Goal: Task Accomplishment & Management: Manage account settings

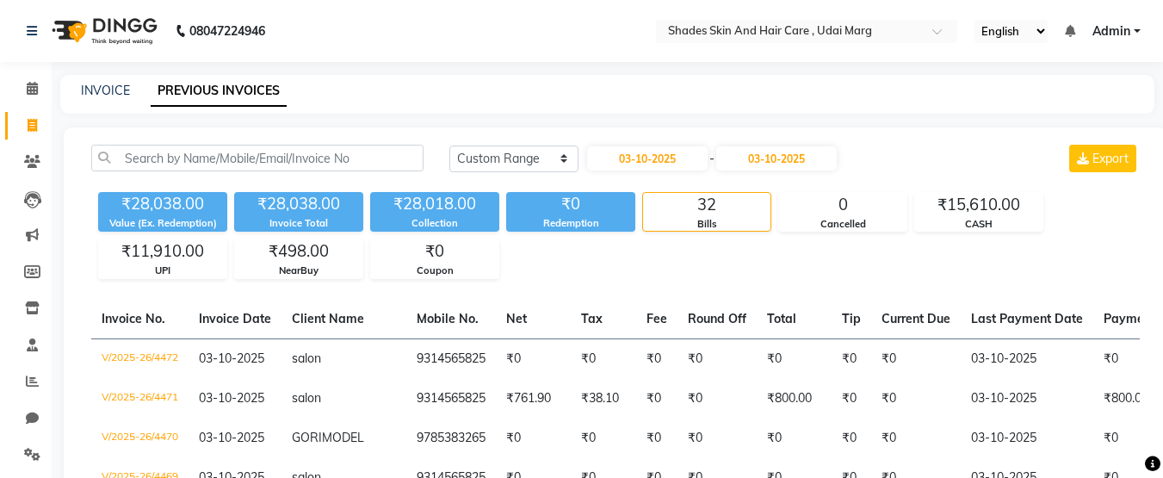
select select "range"
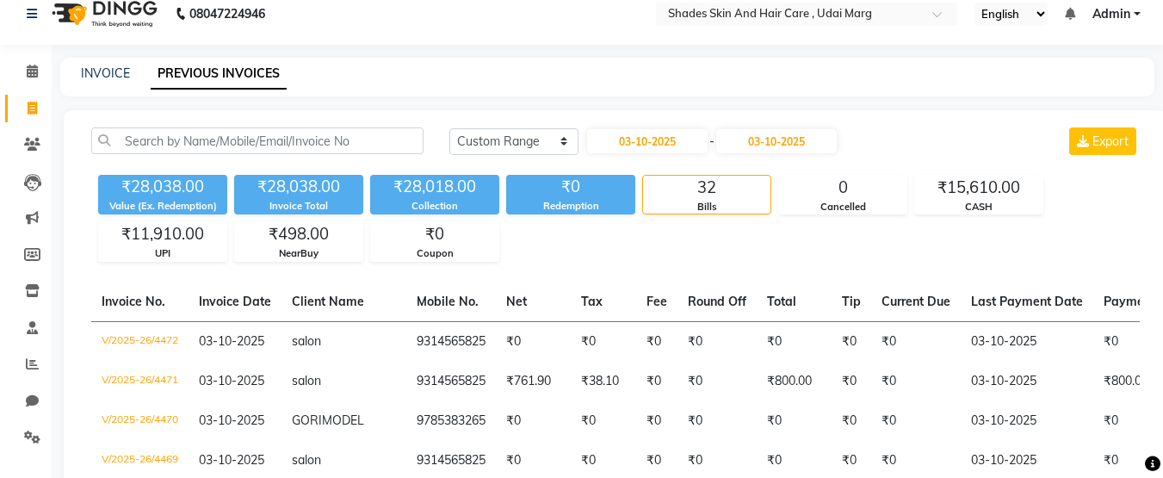
scroll to position [15, 0]
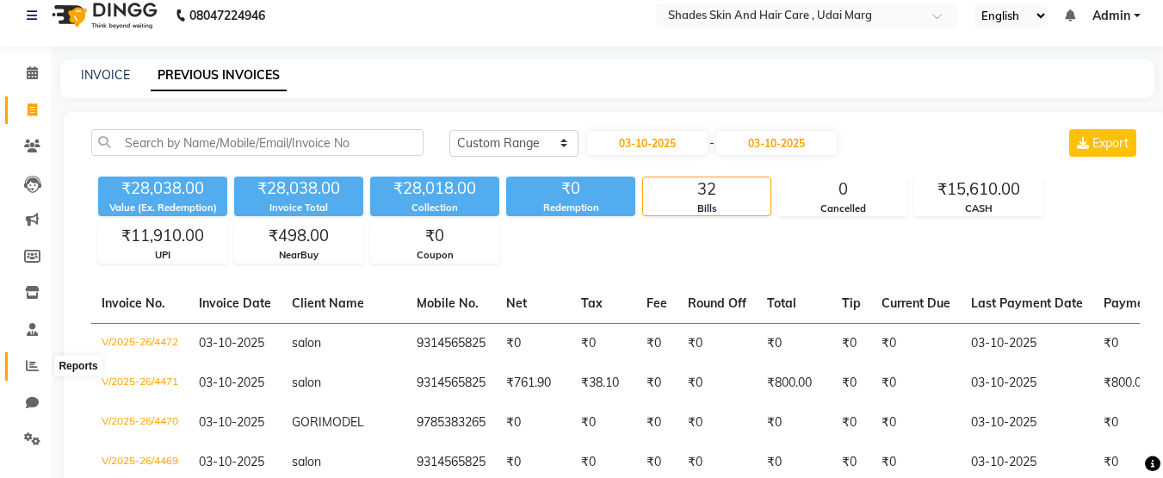
click at [40, 362] on span at bounding box center [32, 366] width 30 height 20
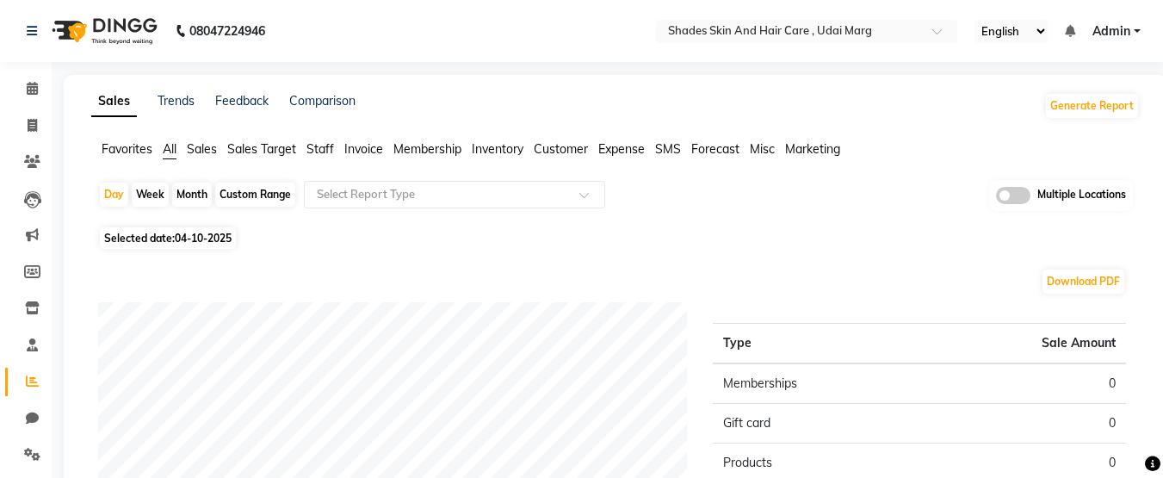
click at [203, 237] on span "04-10-2025" at bounding box center [203, 238] width 57 height 13
select select "10"
select select "2025"
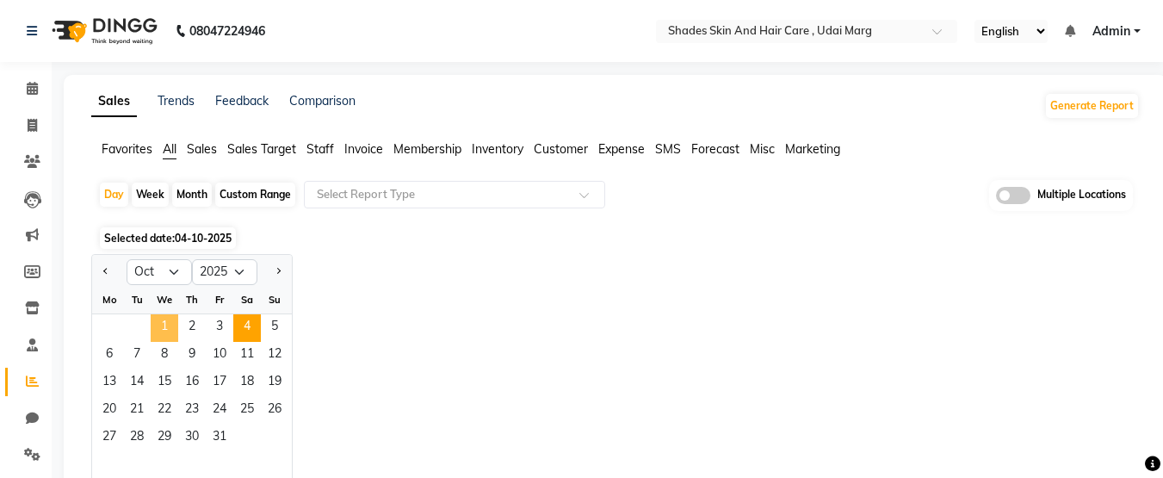
click at [157, 329] on span "1" at bounding box center [165, 328] width 28 height 28
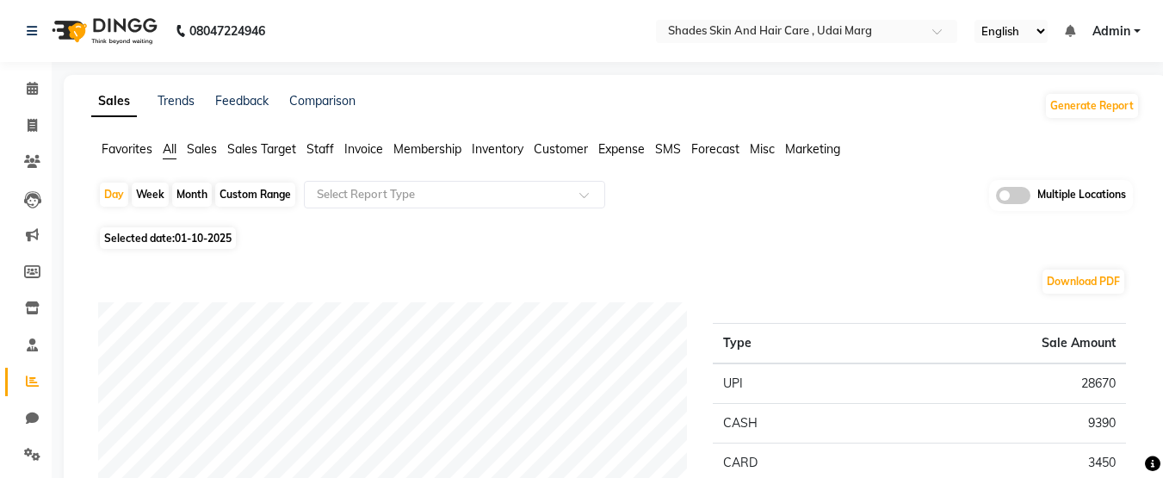
click at [253, 193] on div "Custom Range" at bounding box center [255, 194] width 80 height 24
select select "10"
select select "2025"
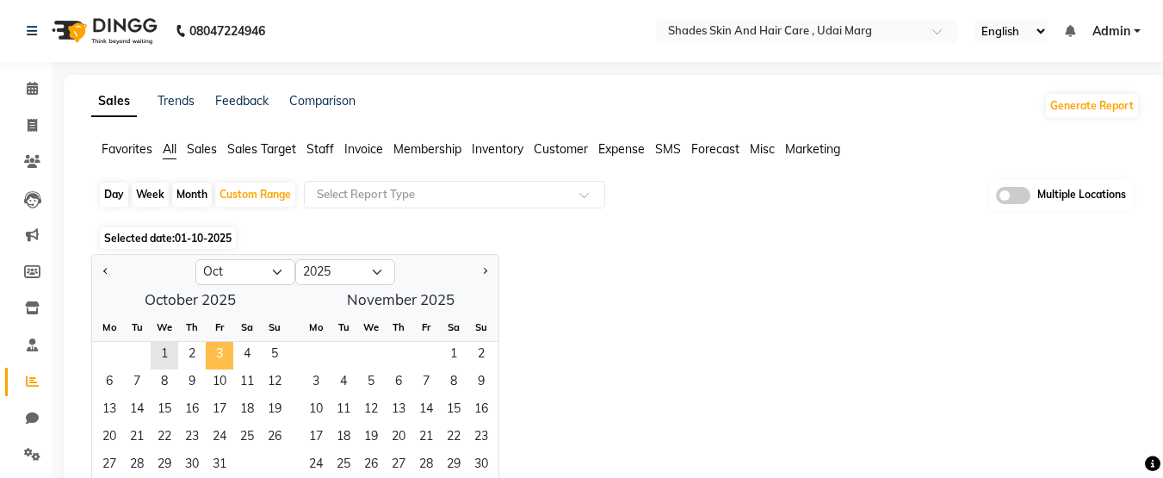
click at [222, 355] on span "3" at bounding box center [220, 356] width 28 height 28
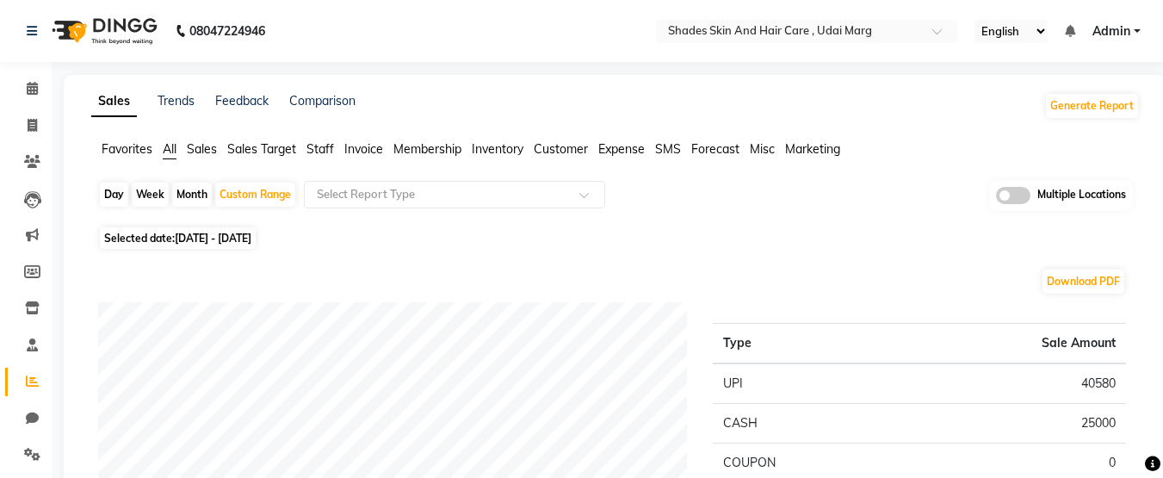
click at [350, 146] on span "Invoice" at bounding box center [363, 148] width 39 height 15
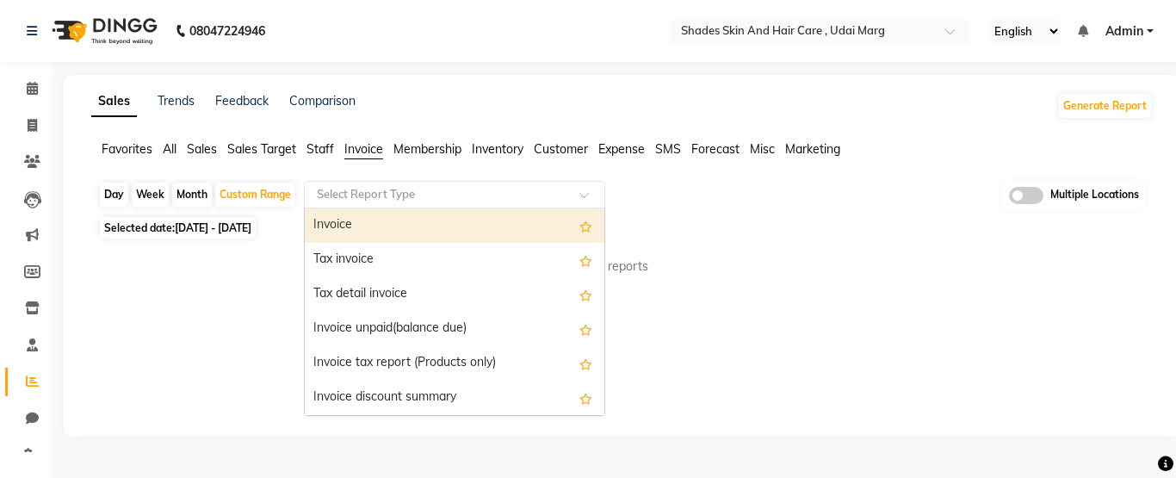
drag, startPoint x: 384, startPoint y: 187, endPoint x: 388, endPoint y: 226, distance: 39.0
click at [388, 208] on ng-select "Select Report Type Invoice Tax invoice Tax detail invoice Invoice unpaid(balanc…" at bounding box center [454, 195] width 301 height 28
click at [388, 226] on div "Invoice" at bounding box center [455, 225] width 300 height 34
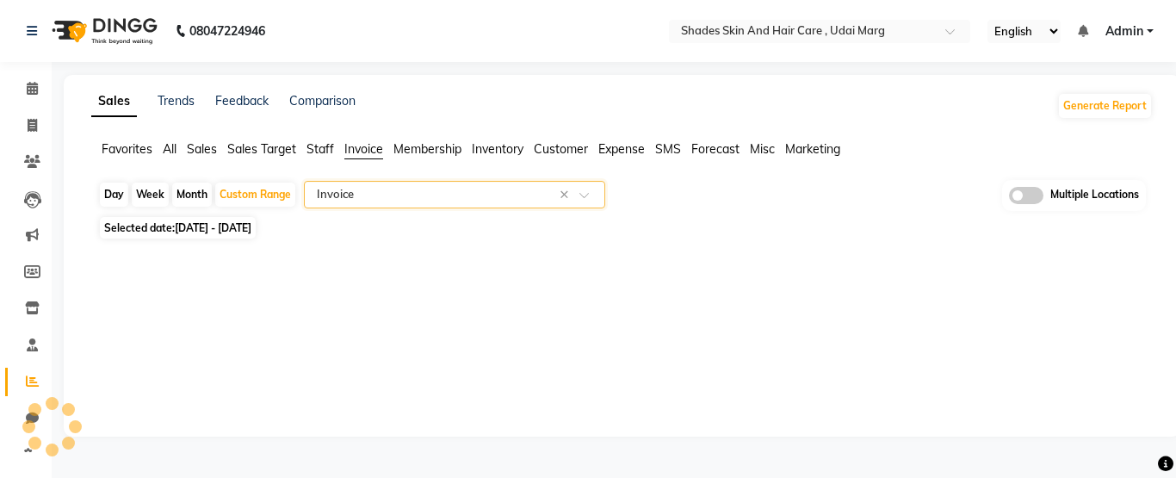
select select "full_report"
select select "csv"
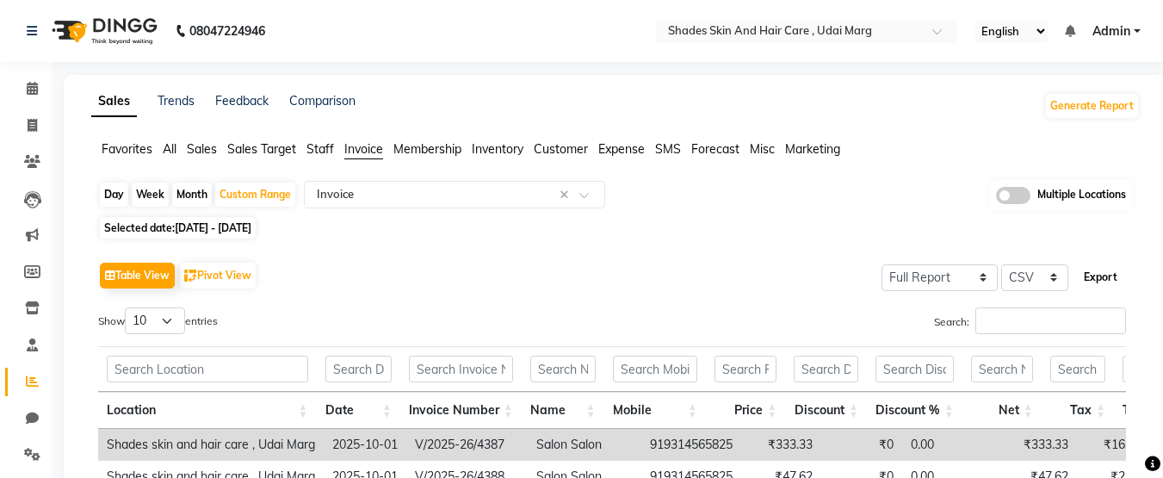
click at [1113, 279] on button "Export" at bounding box center [1100, 277] width 47 height 29
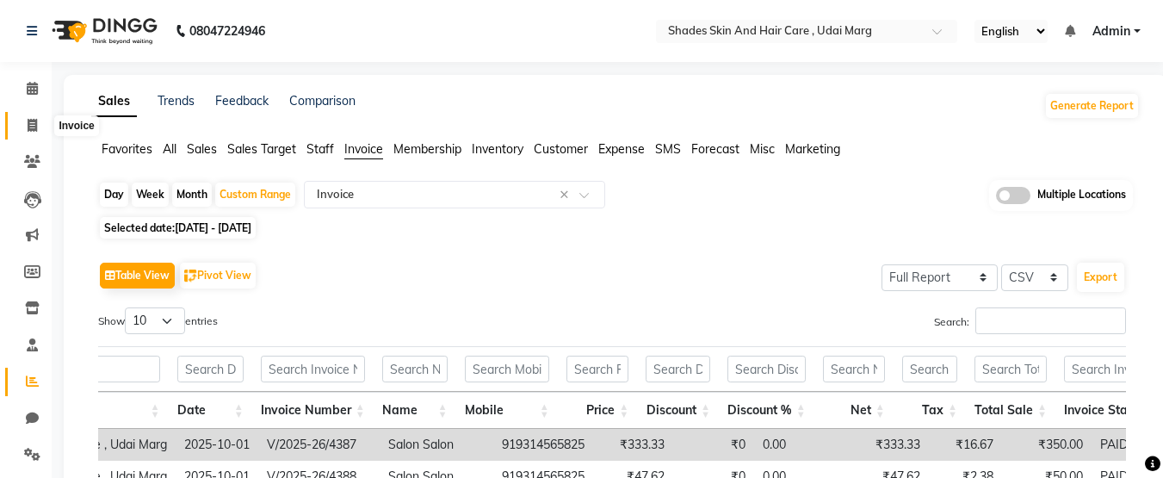
click at [38, 122] on span at bounding box center [32, 126] width 30 height 20
select select "service"
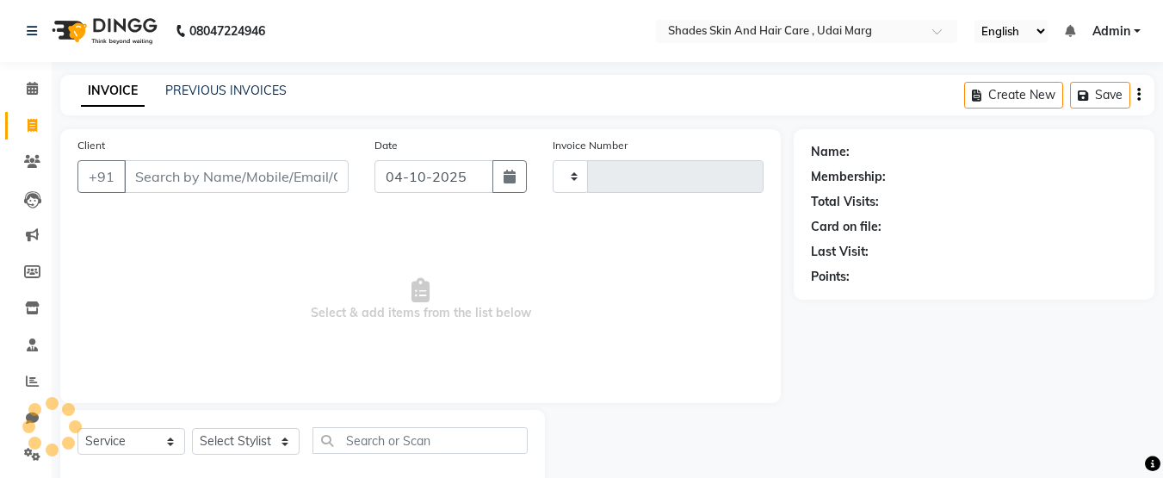
scroll to position [40, 0]
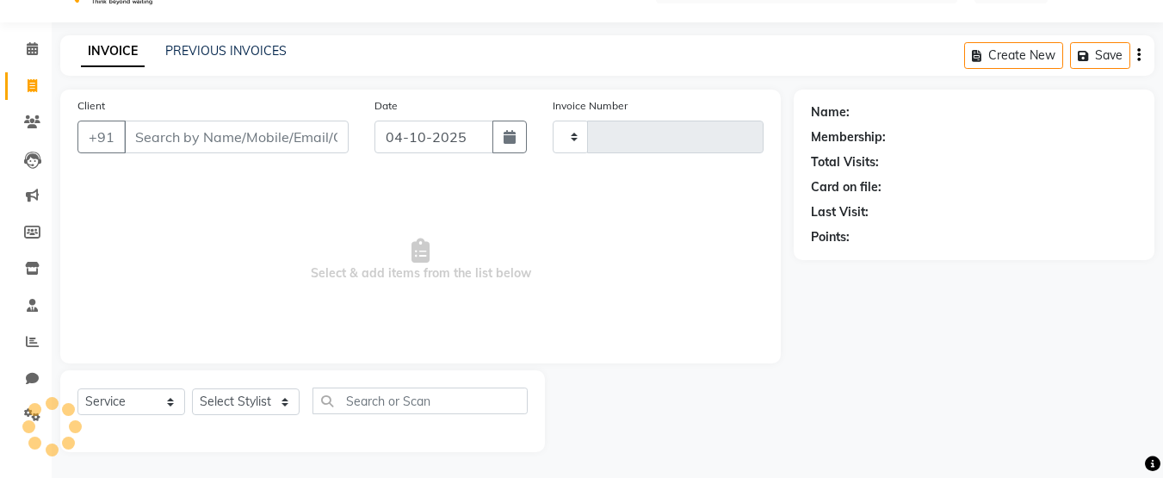
type input "4475"
select select "8022"
click at [239, 57] on link "PREVIOUS INVOICES" at bounding box center [225, 50] width 121 height 15
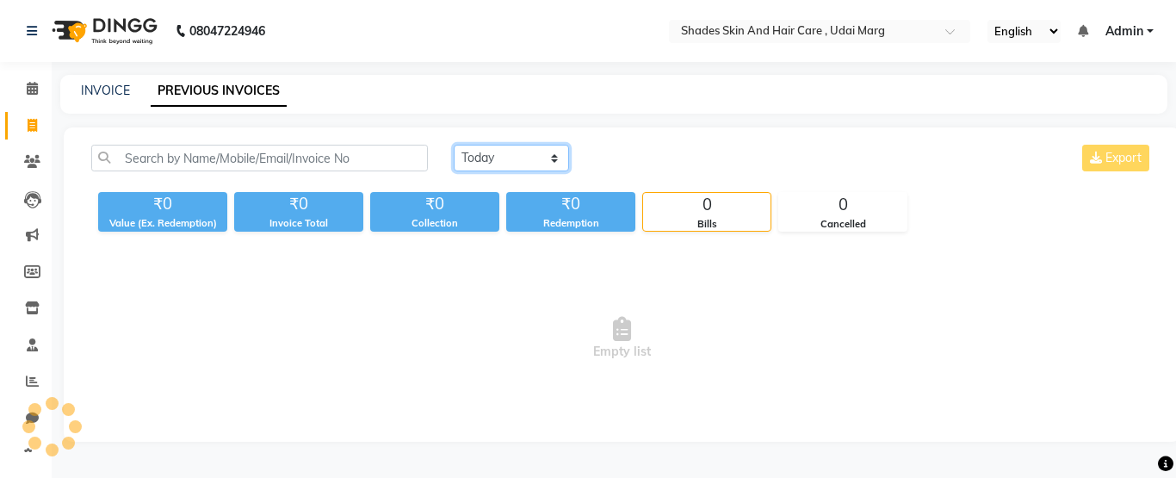
click at [490, 170] on select "[DATE] [DATE] Custom Range" at bounding box center [511, 158] width 115 height 27
select select "range"
click at [454, 145] on select "[DATE] [DATE] Custom Range" at bounding box center [511, 158] width 115 height 27
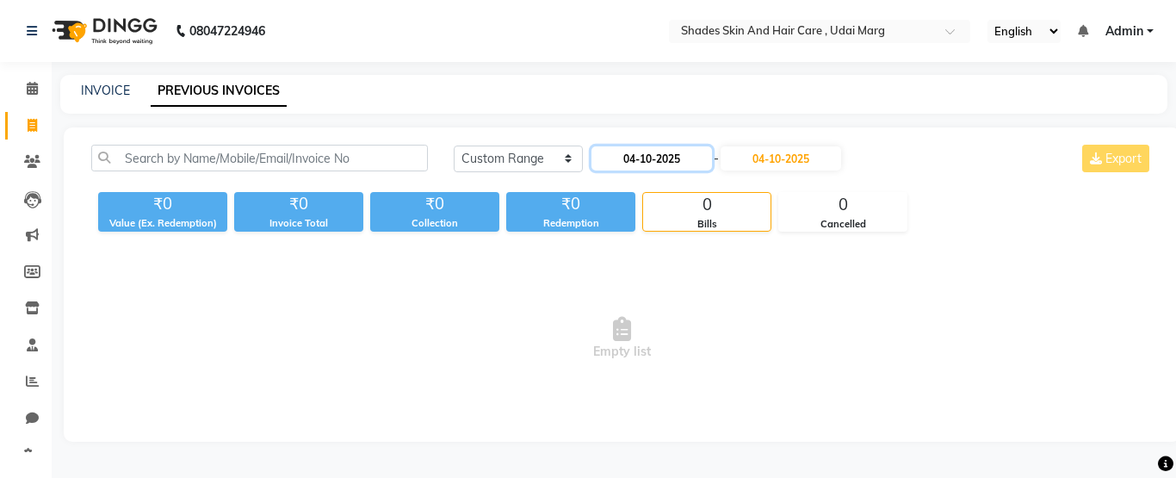
click at [674, 161] on input "04-10-2025" at bounding box center [651, 158] width 121 height 24
select select "10"
select select "2025"
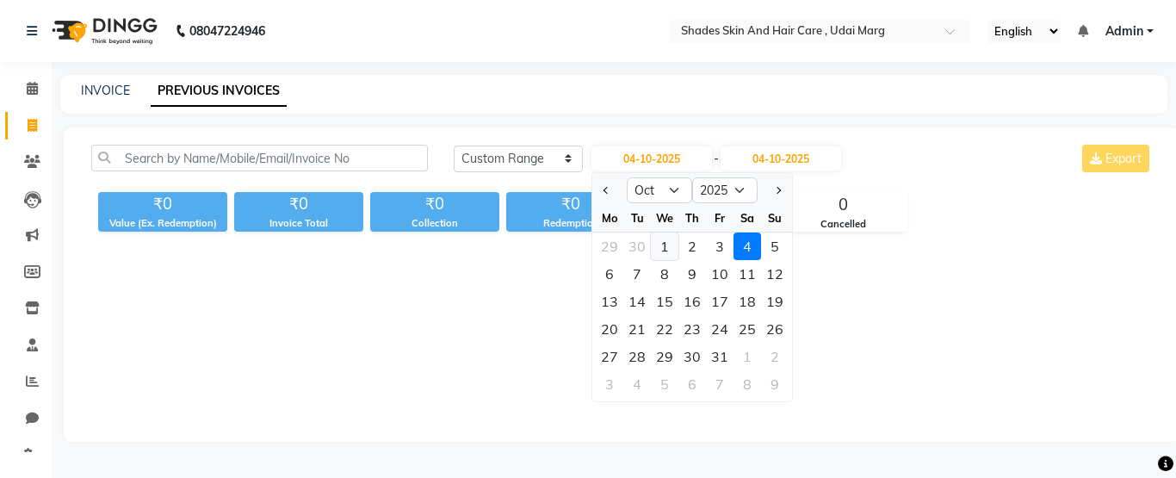
click at [658, 238] on div "1" at bounding box center [665, 246] width 28 height 28
type input "01-10-2025"
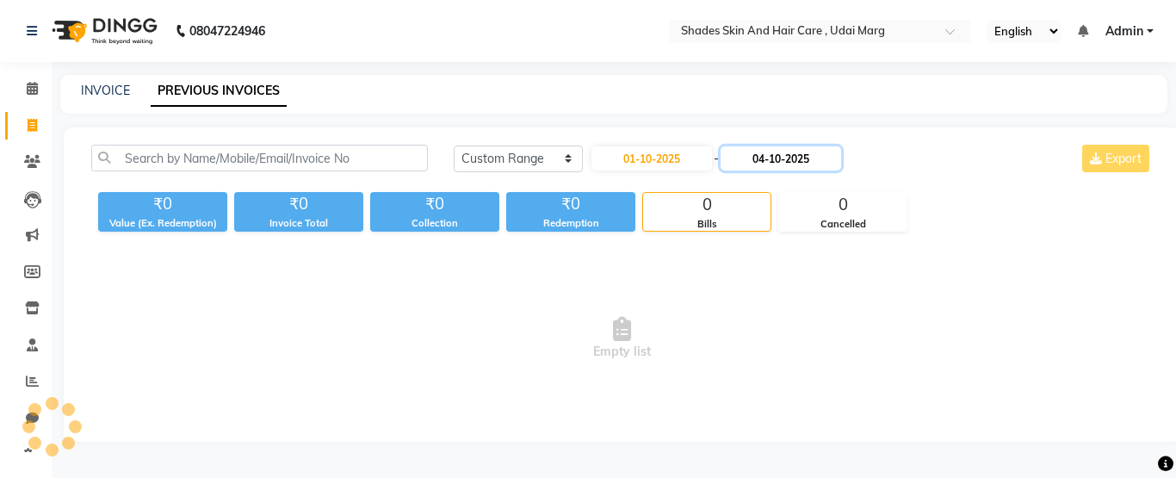
click at [789, 161] on input "04-10-2025" at bounding box center [780, 158] width 121 height 24
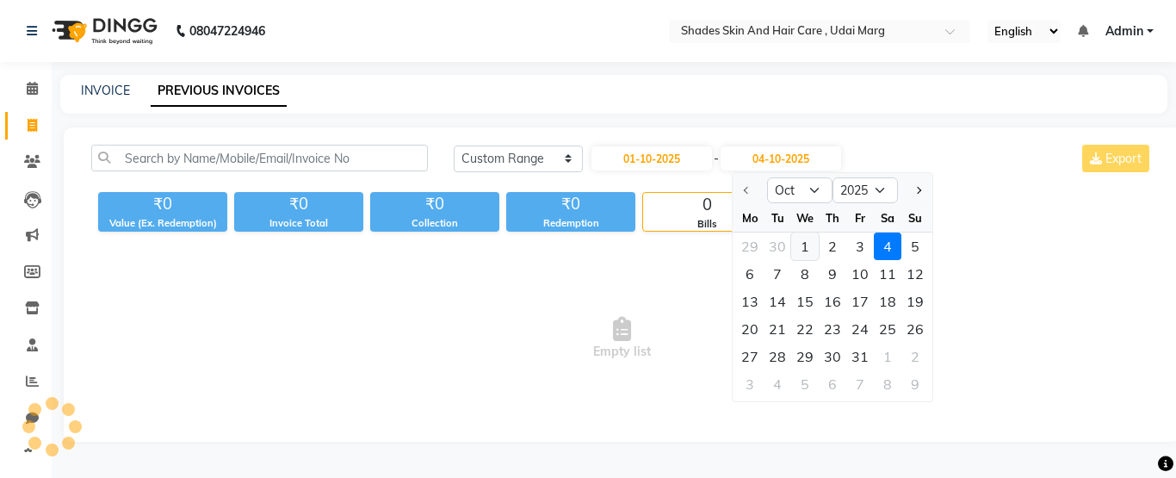
click at [800, 248] on div "1" at bounding box center [805, 246] width 28 height 28
type input "01-10-2025"
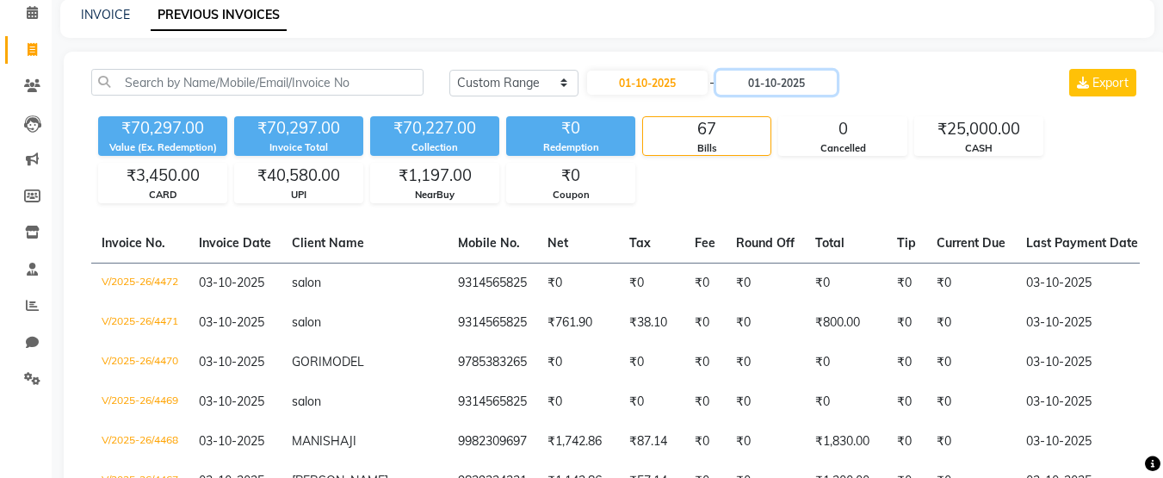
scroll to position [78, 0]
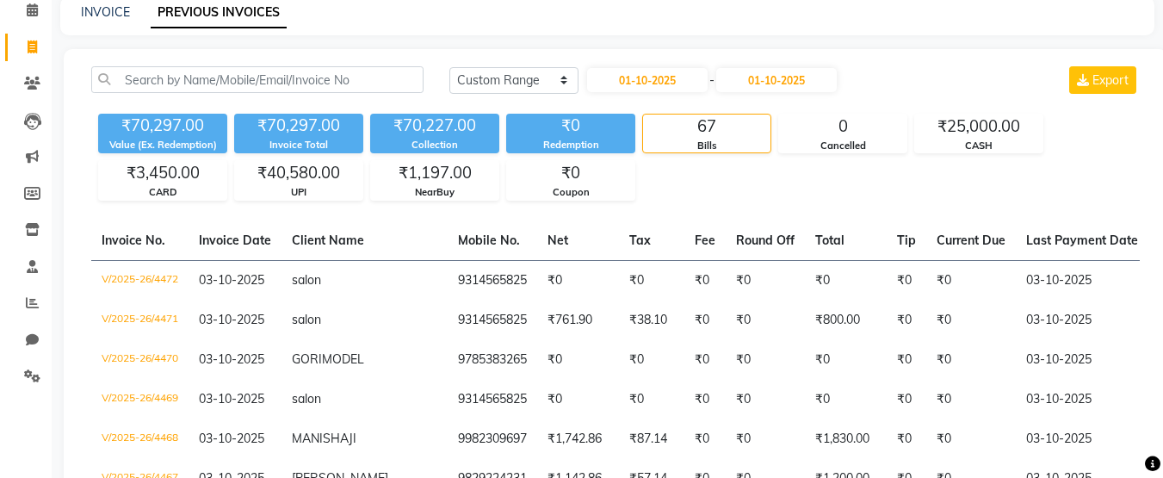
click at [715, 167] on div "₹70,297.00 Value (Ex. Redemption) ₹70,297.00 Invoice Total ₹70,227.00 Collectio…" at bounding box center [615, 154] width 1048 height 94
click at [456, 184] on div "₹1,197.00" at bounding box center [434, 173] width 127 height 24
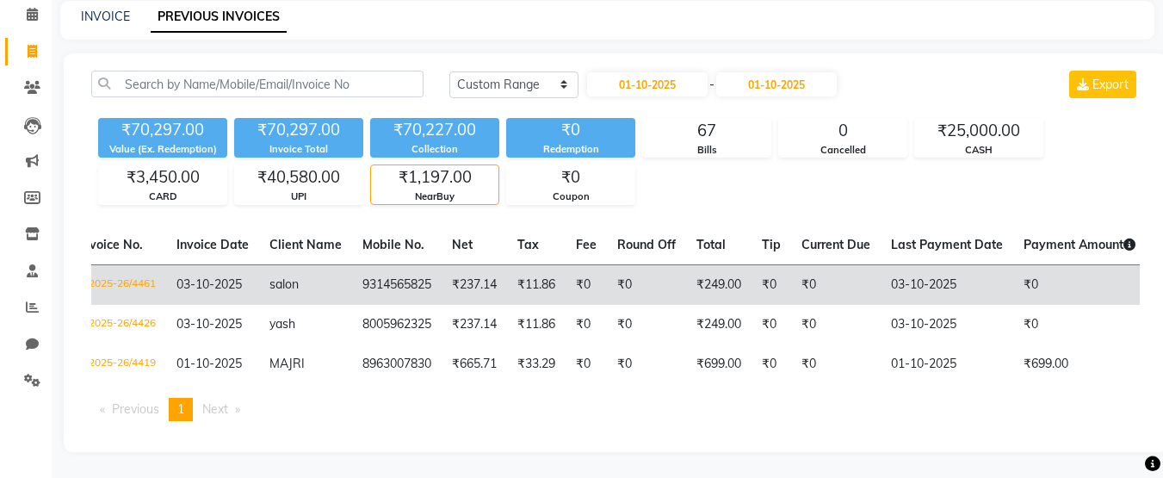
scroll to position [0, 0]
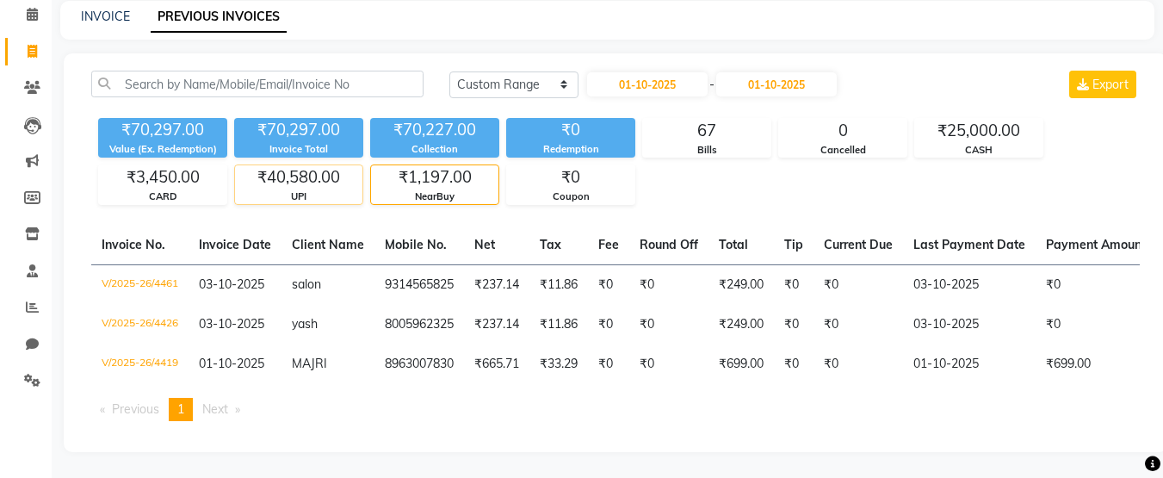
click at [325, 170] on div "₹40,580.00" at bounding box center [298, 177] width 127 height 24
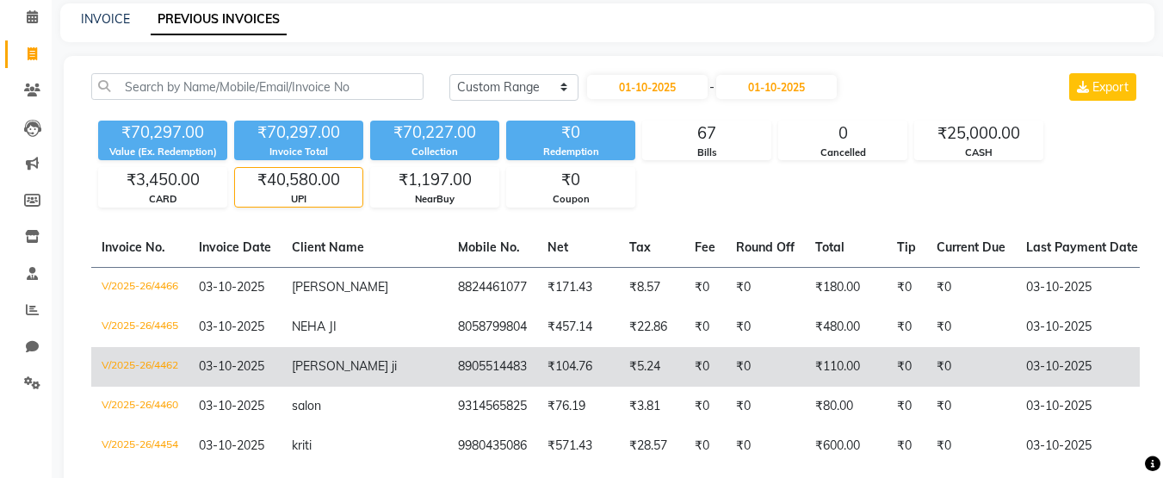
scroll to position [71, 0]
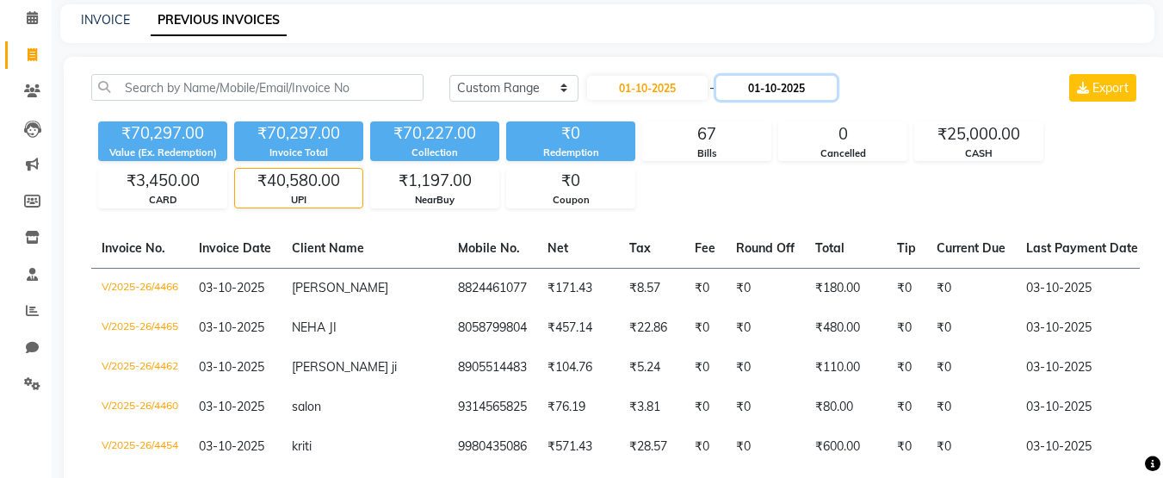
click at [788, 91] on input "01-10-2025" at bounding box center [776, 88] width 121 height 24
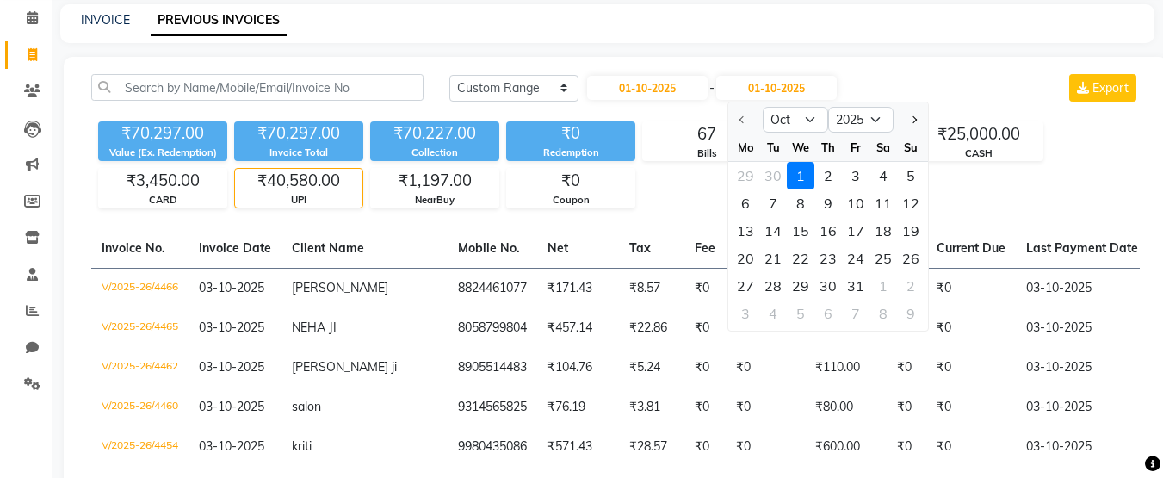
click at [802, 175] on div "1" at bounding box center [801, 176] width 28 height 28
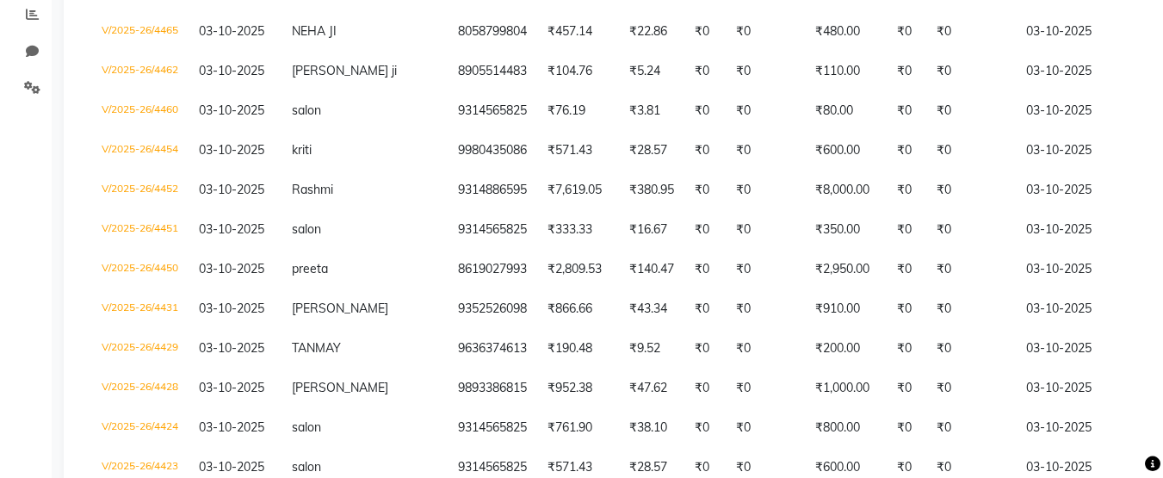
scroll to position [0, 0]
